Goal: Find specific page/section: Find specific page/section

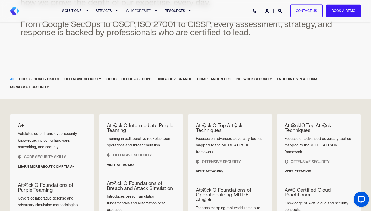
scroll to position [199, 0]
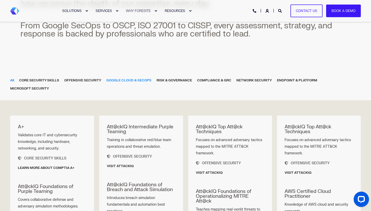
click at [138, 79] on div "GOOGLE CLOUD & SECOPS" at bounding box center [128, 81] width 45 height 6
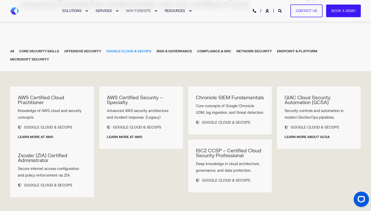
scroll to position [229, 0]
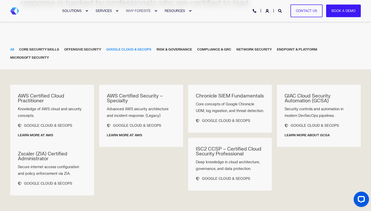
click at [13, 50] on div "All" at bounding box center [12, 50] width 4 height 6
